Goal: Find contact information: Find contact information

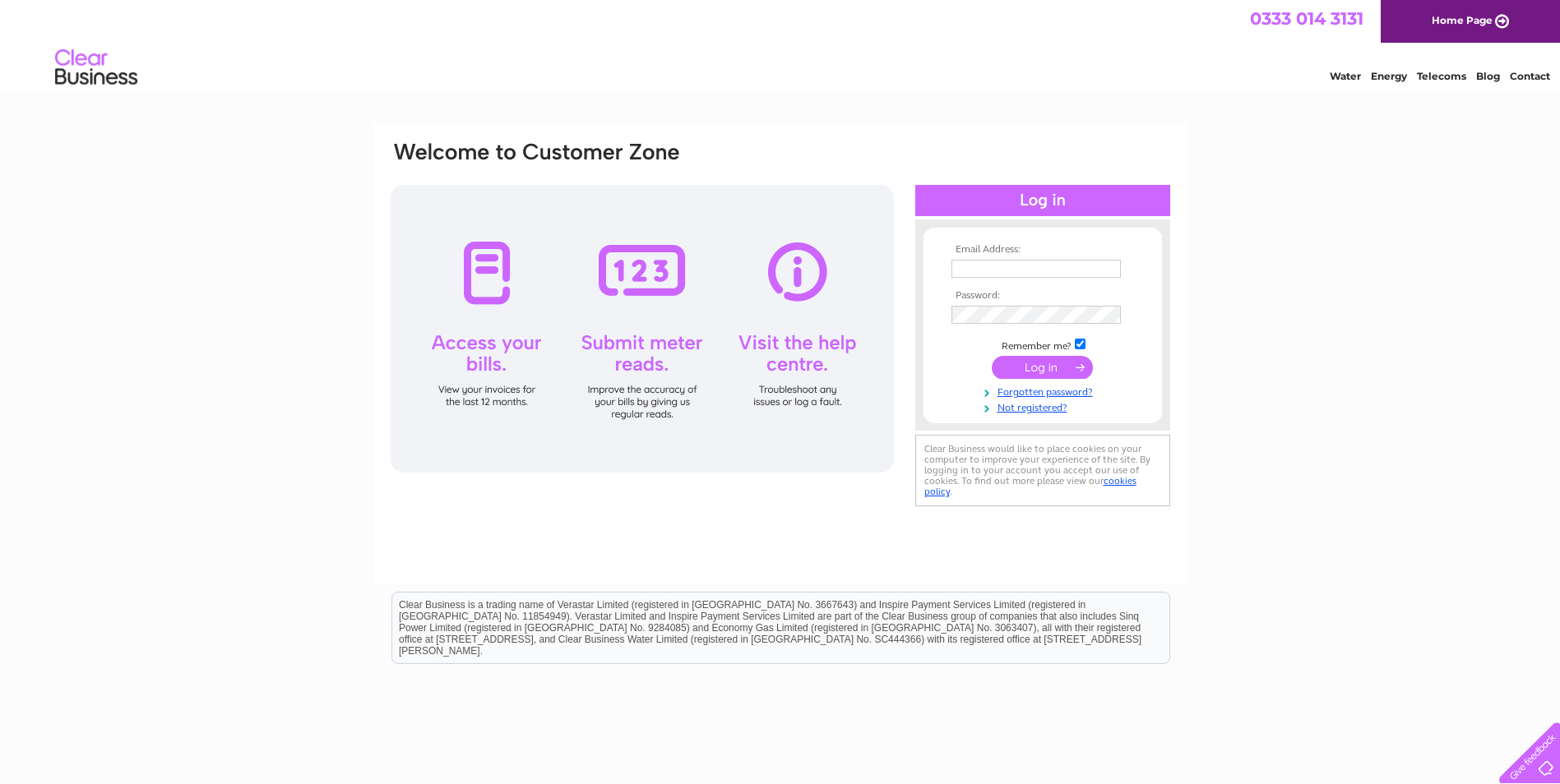
type input "derek.cooper@storageukltd.co.uk"
click at [1039, 370] on input "submit" at bounding box center [1042, 367] width 101 height 23
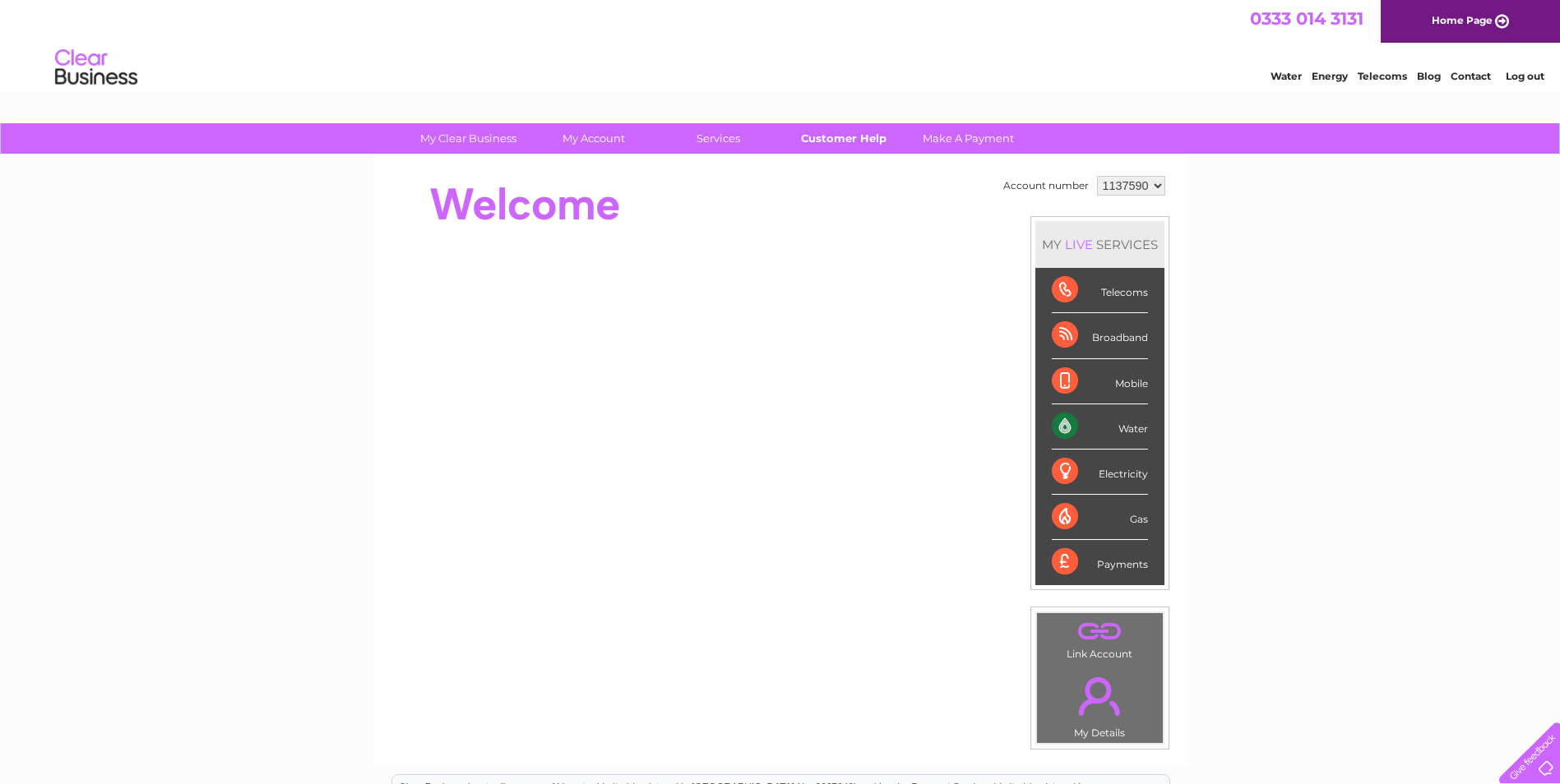
click at [835, 139] on link "Customer Help" at bounding box center [843, 138] width 136 height 30
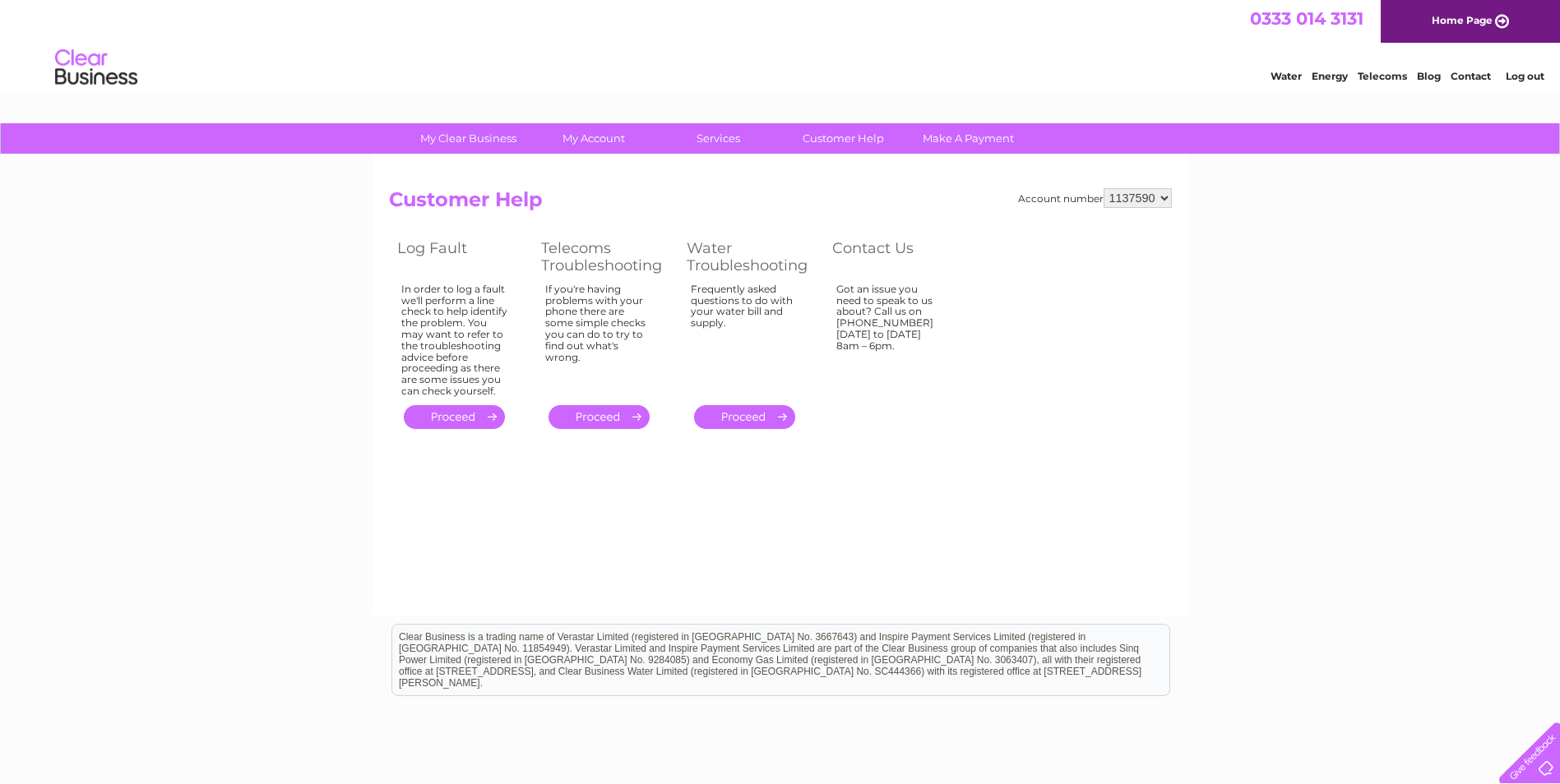
click at [1466, 76] on link "Contact" at bounding box center [1470, 75] width 40 height 13
